Goal: Task Accomplishment & Management: Complete application form

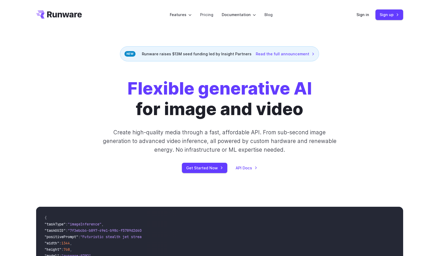
click at [213, 175] on div "Flexible generative AI for image and video Create high-quality media through a …" at bounding box center [219, 125] width 439 height 129
drag, startPoint x: 143, startPoint y: 56, endPoint x: 249, endPoint y: 54, distance: 106.7
click at [249, 54] on div "Runware raises $13M seed funding led by Insight Partners Read the full announce…" at bounding box center [219, 53] width 199 height 15
drag, startPoint x: 250, startPoint y: 54, endPoint x: 145, endPoint y: 54, distance: 104.6
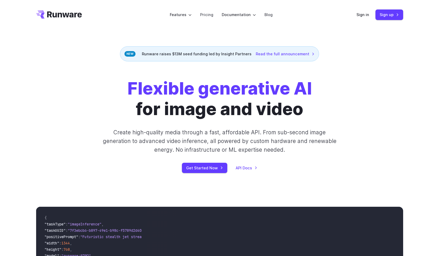
click at [145, 54] on div "Runware raises $13M seed funding led by Insight Partners Read the full announce…" at bounding box center [219, 53] width 199 height 15
click at [138, 89] on strong "Flexible generative AI" at bounding box center [219, 88] width 184 height 21
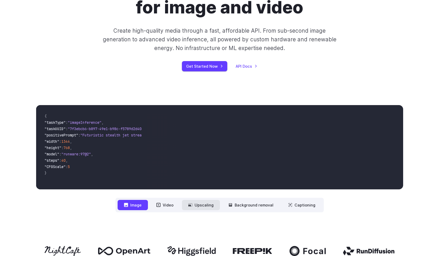
scroll to position [79, 0]
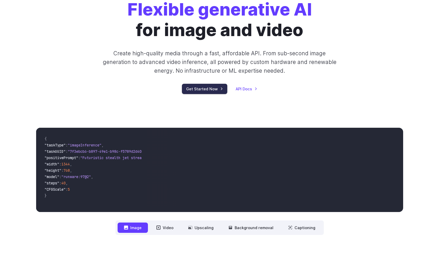
click at [198, 92] on link "Get Started Now" at bounding box center [204, 89] width 45 height 10
